Goal: Find specific page/section: Find specific page/section

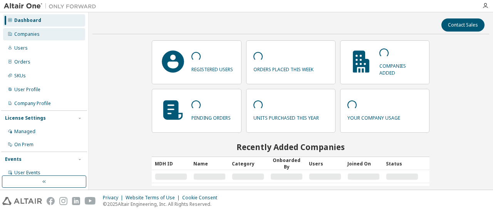
click at [38, 35] on div "Companies" at bounding box center [26, 34] width 25 height 6
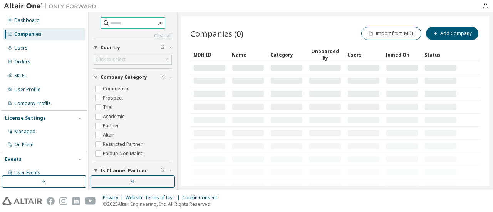
click at [142, 21] on input "text" at bounding box center [133, 23] width 46 height 8
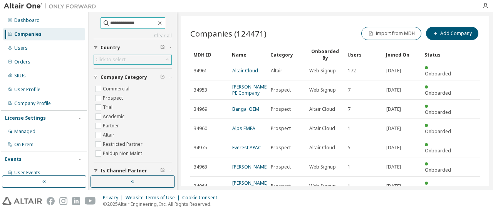
type input "**********"
click at [126, 56] on div "Click to select" at bounding box center [132, 59] width 77 height 9
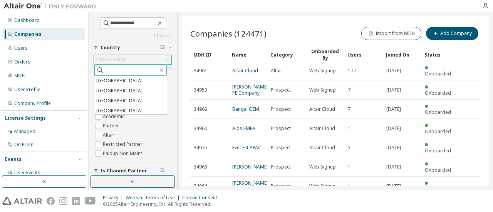
click at [122, 69] on input "text" at bounding box center [131, 70] width 54 height 8
type input "**********"
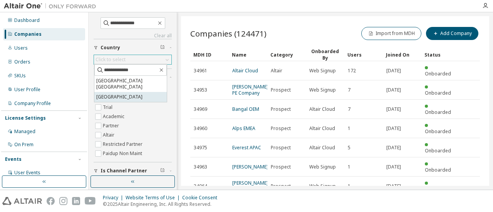
click at [122, 99] on li "United States of America" at bounding box center [130, 97] width 72 height 10
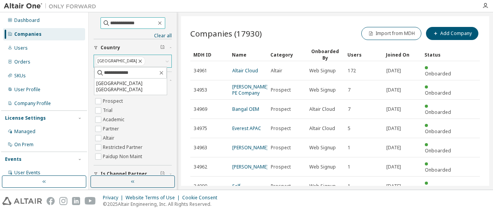
click at [138, 26] on input "**********" at bounding box center [133, 23] width 46 height 8
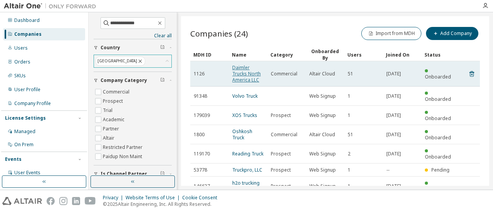
click at [248, 75] on link "Daimler Trucks North America LLC" at bounding box center [246, 73] width 28 height 19
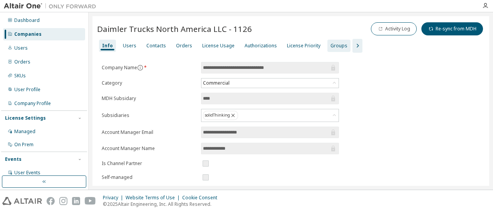
click at [331, 43] on div "Groups" at bounding box center [338, 46] width 17 height 6
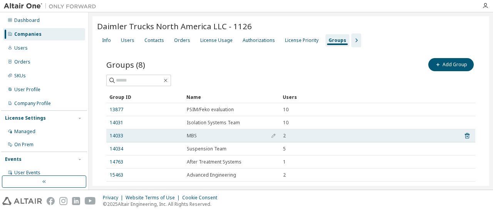
scroll to position [38, 0]
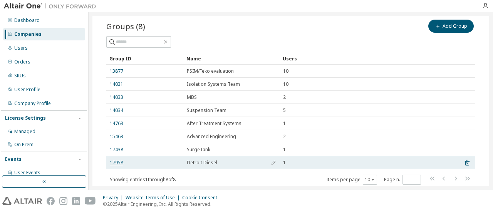
click at [118, 162] on link "17958" at bounding box center [116, 163] width 13 height 6
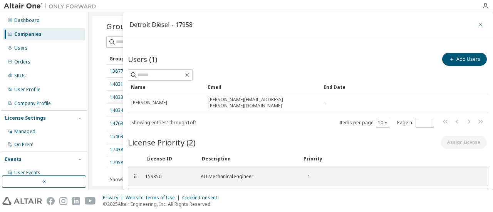
click at [478, 26] on icon "button" at bounding box center [480, 25] width 5 height 6
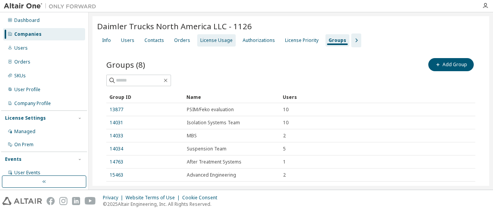
click at [222, 38] on div "License Usage" at bounding box center [216, 40] width 32 height 6
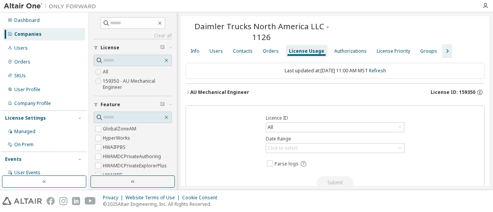
click at [232, 90] on div "AU Mechanical Engineer" at bounding box center [219, 92] width 59 height 6
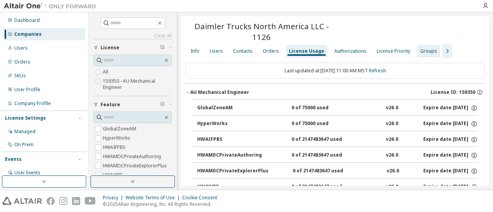
click at [420, 52] on div "Groups" at bounding box center [428, 51] width 17 height 6
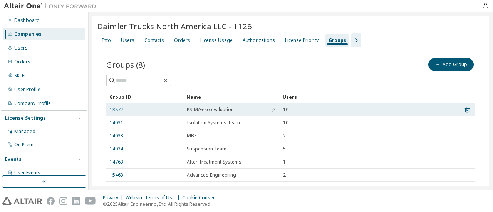
click at [119, 111] on link "13877" at bounding box center [116, 110] width 13 height 6
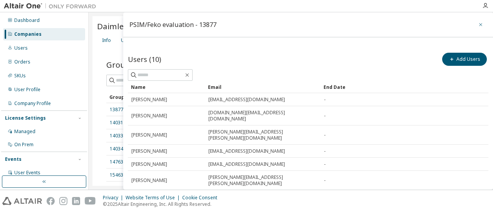
click at [479, 25] on icon "button" at bounding box center [480, 24] width 3 height 3
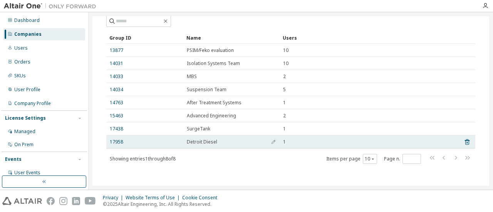
scroll to position [62, 0]
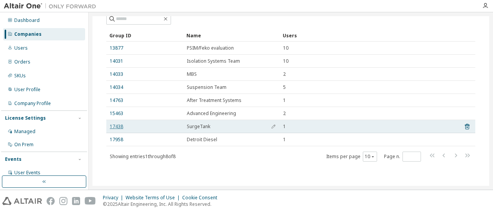
click at [112, 126] on link "17438" at bounding box center [116, 127] width 13 height 6
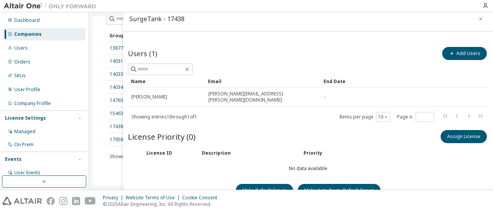
scroll to position [12, 0]
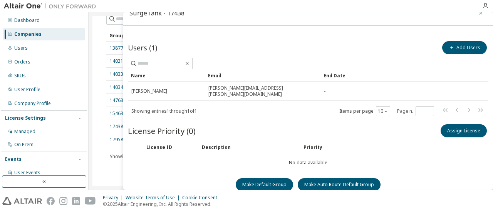
click at [479, 13] on icon "button" at bounding box center [480, 13] width 3 height 3
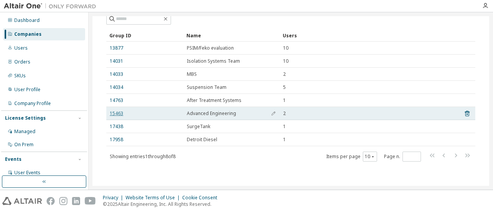
click at [117, 114] on link "15463" at bounding box center [116, 113] width 13 height 6
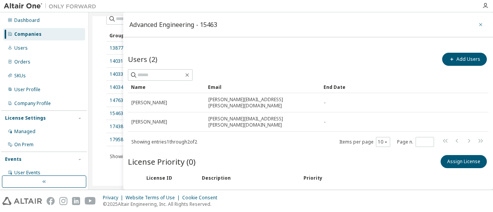
click at [478, 23] on icon "button" at bounding box center [480, 25] width 5 height 6
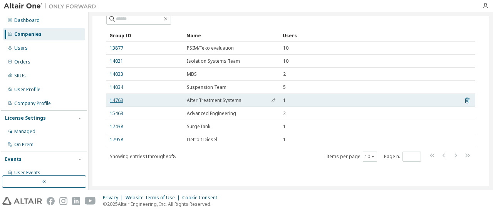
click at [116, 100] on link "14763" at bounding box center [116, 100] width 13 height 6
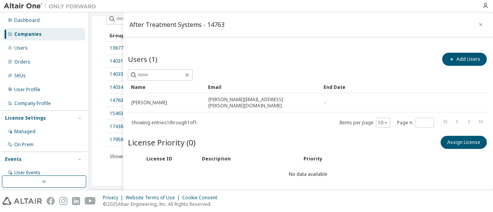
scroll to position [12, 0]
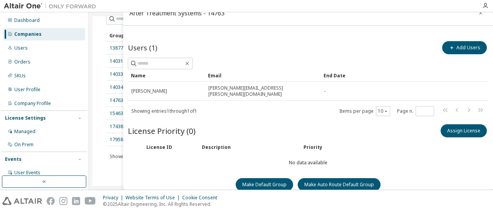
click at [478, 15] on icon "button" at bounding box center [480, 13] width 5 height 6
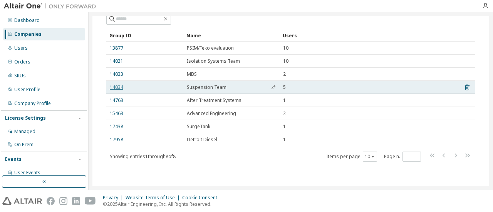
click at [118, 85] on link "14034" at bounding box center [116, 87] width 13 height 6
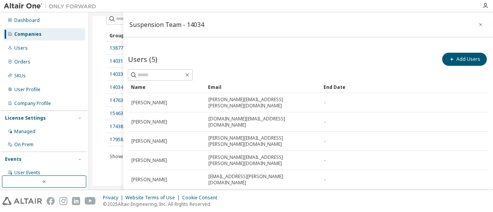
click at [478, 24] on icon "button" at bounding box center [480, 25] width 5 height 6
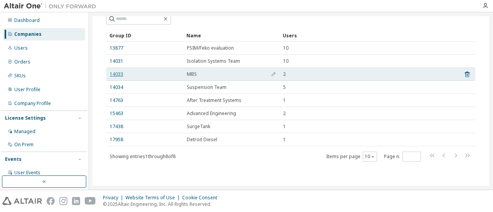
click at [110, 72] on link "14033" at bounding box center [116, 74] width 13 height 6
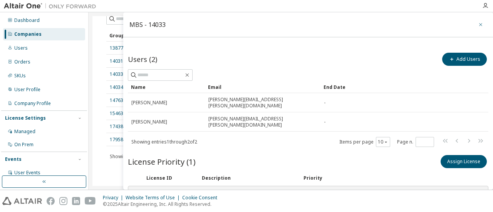
click at [478, 24] on icon "button" at bounding box center [480, 25] width 5 height 6
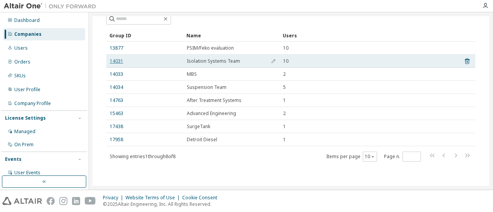
click at [119, 62] on link "14031" at bounding box center [116, 61] width 13 height 6
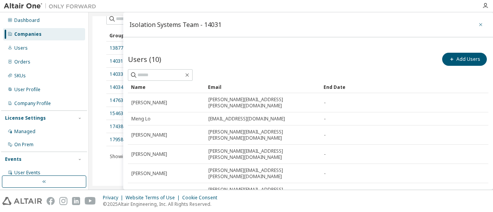
click at [474, 25] on button "button" at bounding box center [480, 24] width 12 height 12
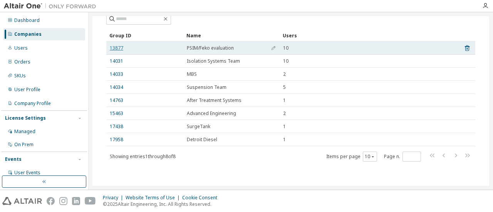
click at [121, 49] on link "13877" at bounding box center [116, 48] width 13 height 6
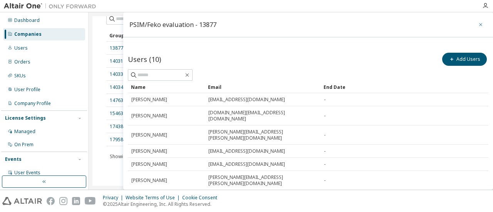
click at [479, 25] on icon "button" at bounding box center [480, 24] width 3 height 3
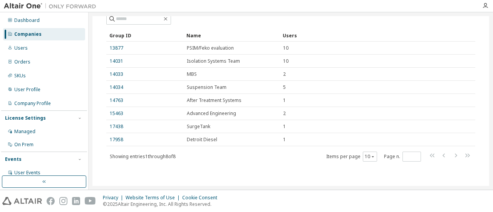
click at [101, 137] on div "Groups (8) Add Group Clear Load Save Save As Field Operator Value Select filter…" at bounding box center [290, 84] width 387 height 196
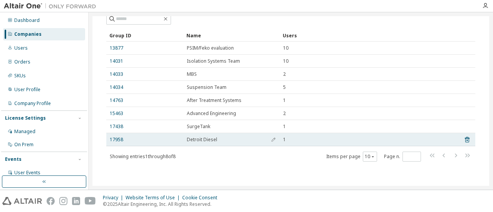
click at [109, 139] on td "17958" at bounding box center [144, 139] width 77 height 13
click at [111, 140] on link "17958" at bounding box center [116, 140] width 13 height 6
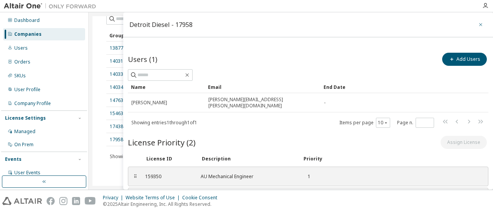
click at [478, 23] on icon "button" at bounding box center [480, 25] width 5 height 6
